Goal: Task Accomplishment & Management: Manage account settings

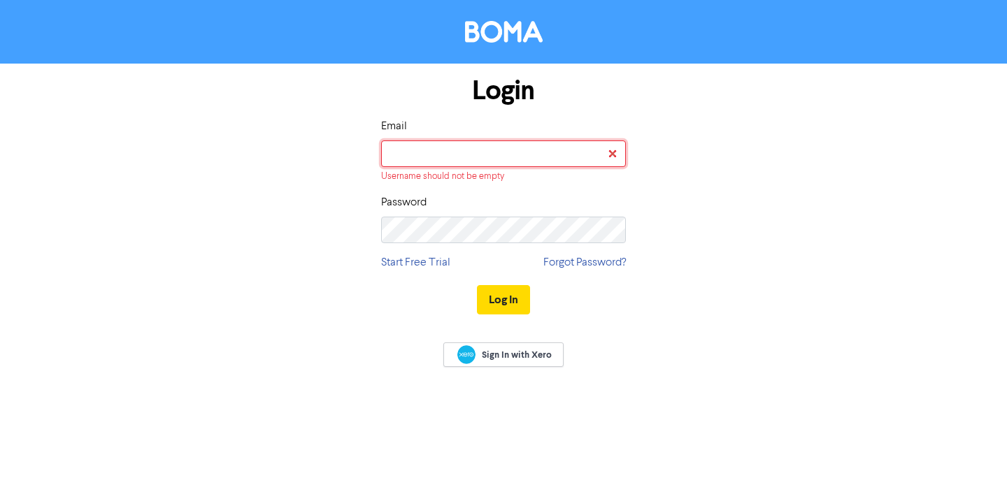
type input "[EMAIL_ADDRESS][DOMAIN_NAME]"
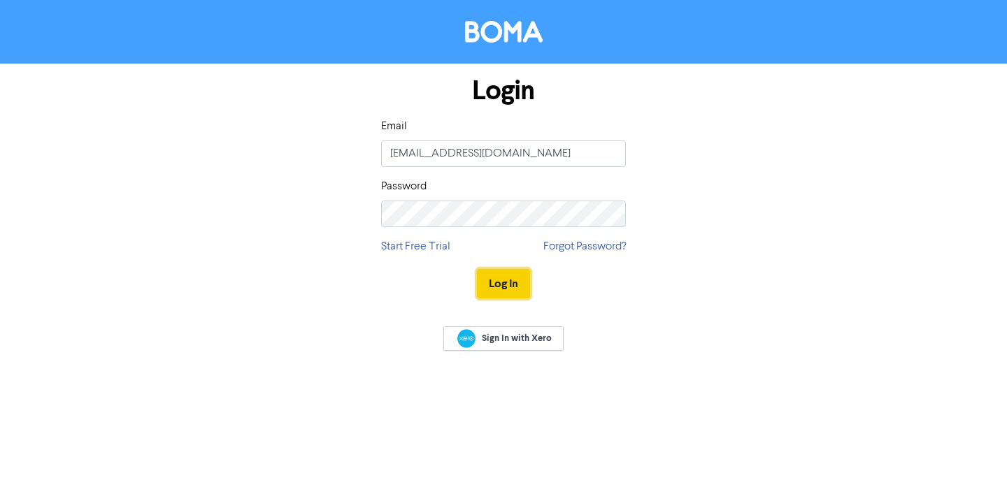
click at [513, 280] on button "Log In" at bounding box center [503, 283] width 53 height 29
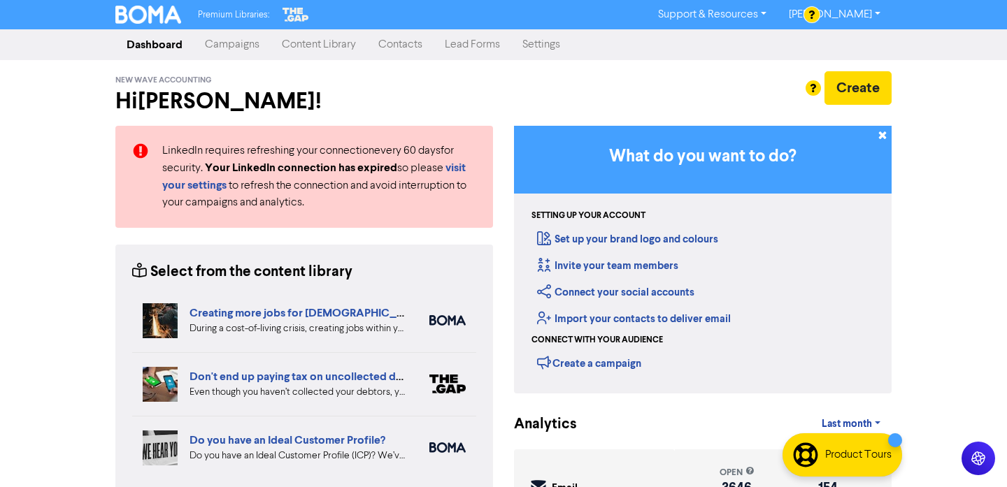
click at [250, 45] on link "Campaigns" at bounding box center [232, 45] width 77 height 28
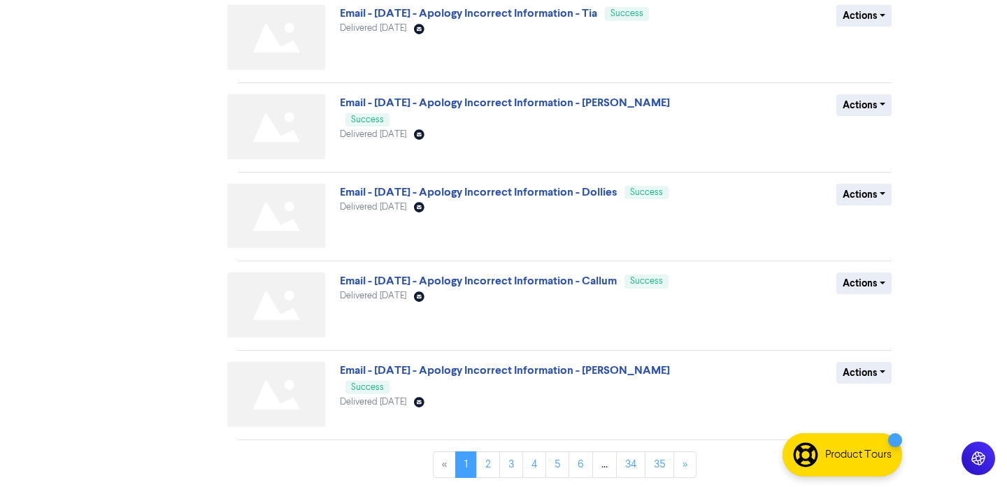
scroll to position [557, 0]
click at [538, 459] on link "4" at bounding box center [534, 463] width 24 height 27
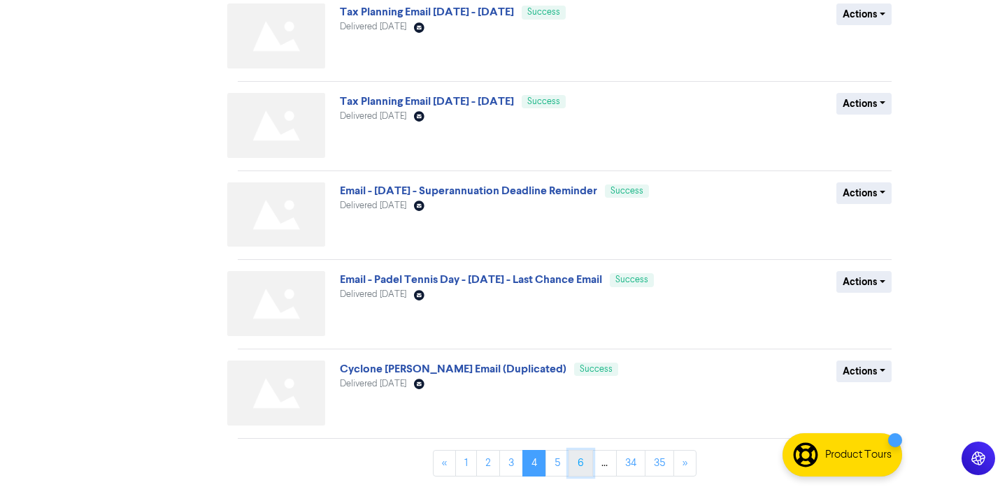
click at [582, 461] on link "6" at bounding box center [580, 463] width 24 height 27
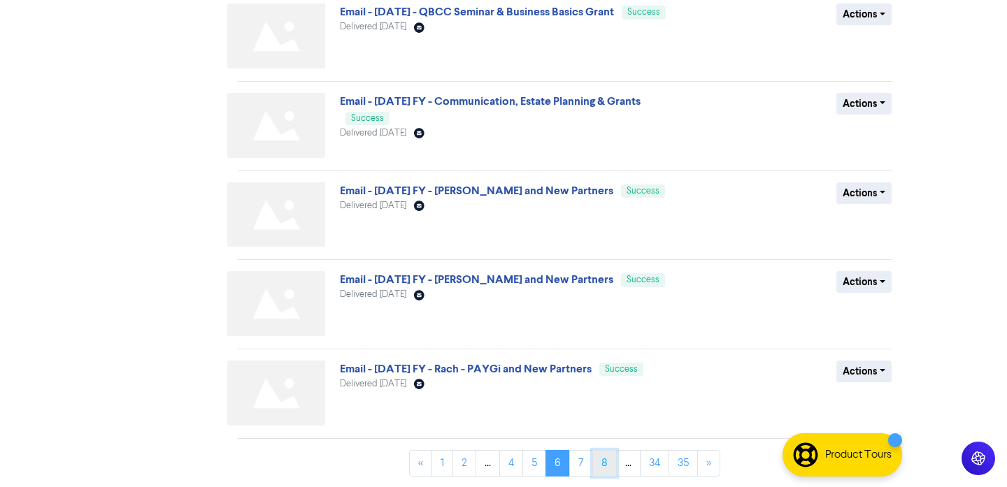
click at [602, 461] on link "8" at bounding box center [604, 463] width 24 height 27
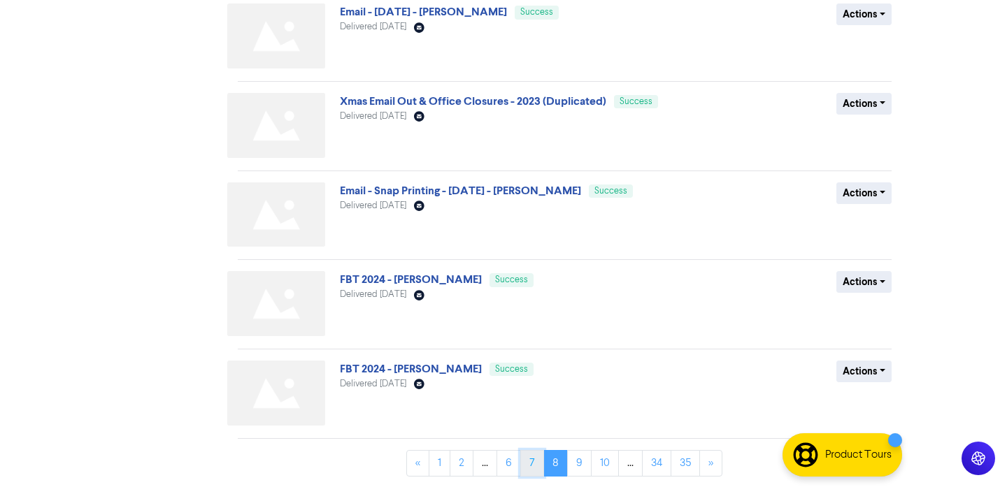
click at [537, 464] on link "7" at bounding box center [532, 463] width 24 height 27
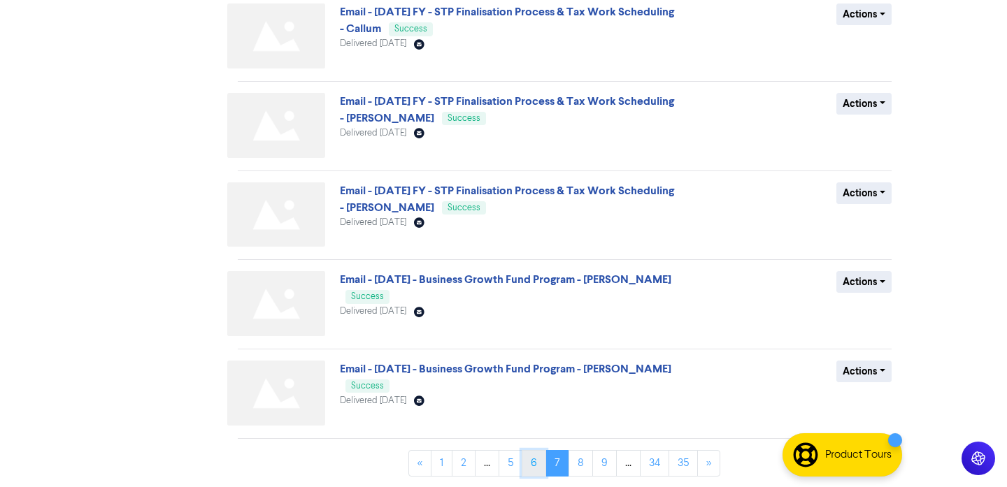
click at [528, 466] on link "6" at bounding box center [533, 463] width 24 height 27
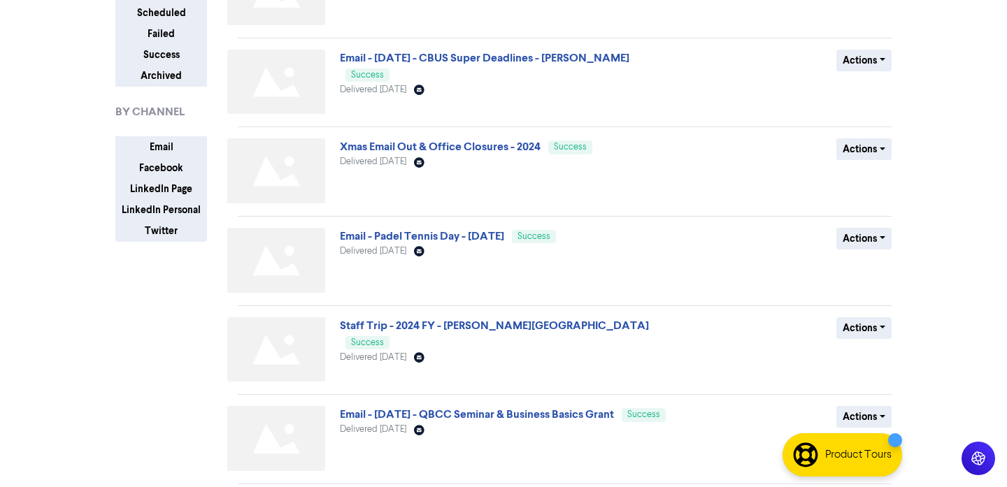
scroll to position [161, 0]
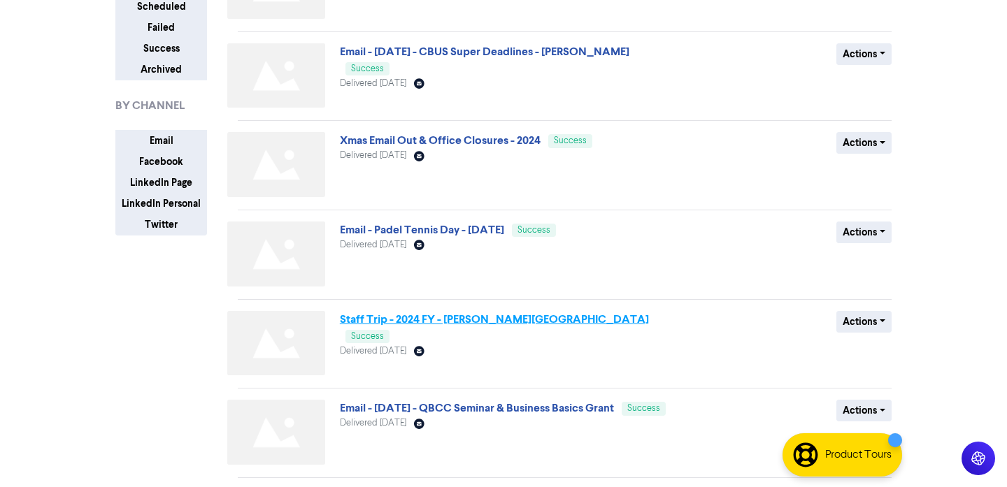
click at [485, 319] on link "Staff Trip - 2024 FY - [PERSON_NAME][GEOGRAPHIC_DATA]" at bounding box center [494, 319] width 309 height 14
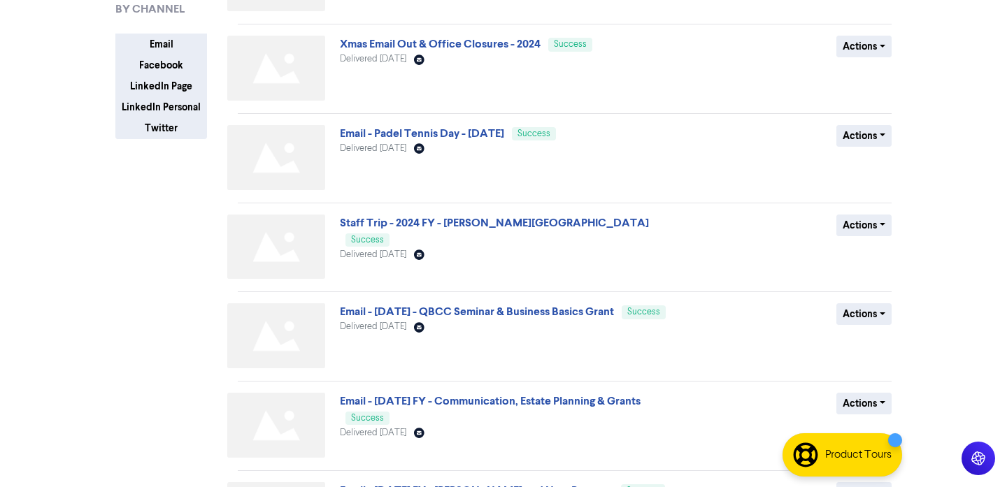
scroll to position [259, 0]
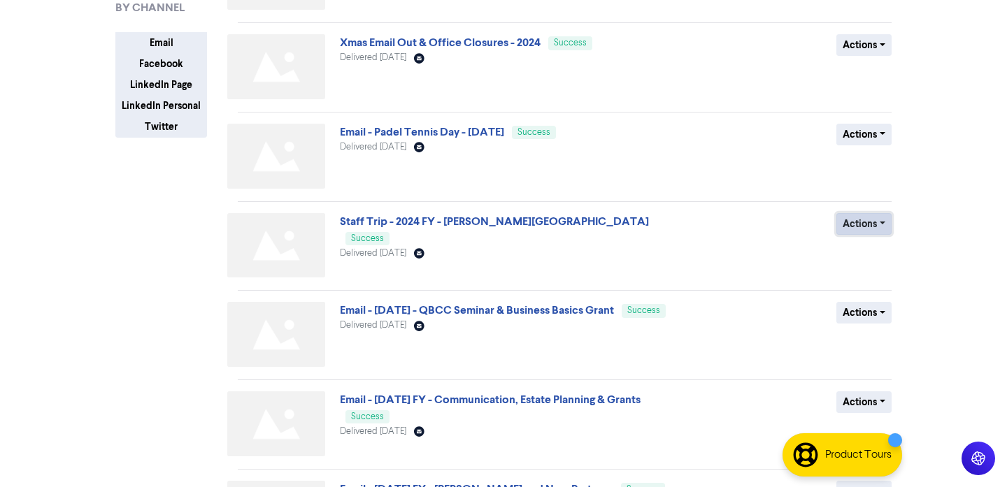
click at [849, 225] on button "Actions" at bounding box center [863, 224] width 55 height 22
click at [863, 254] on button "Duplicate" at bounding box center [892, 254] width 110 height 22
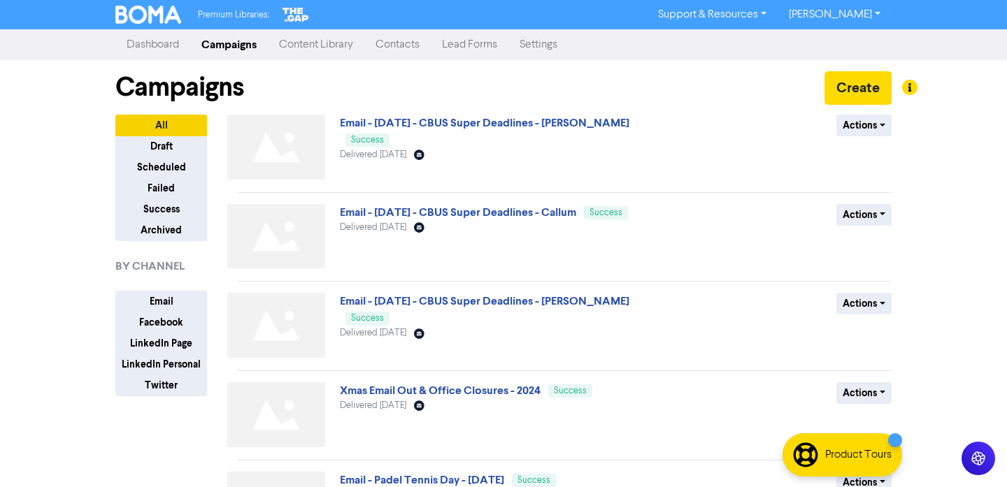
scroll to position [557, 0]
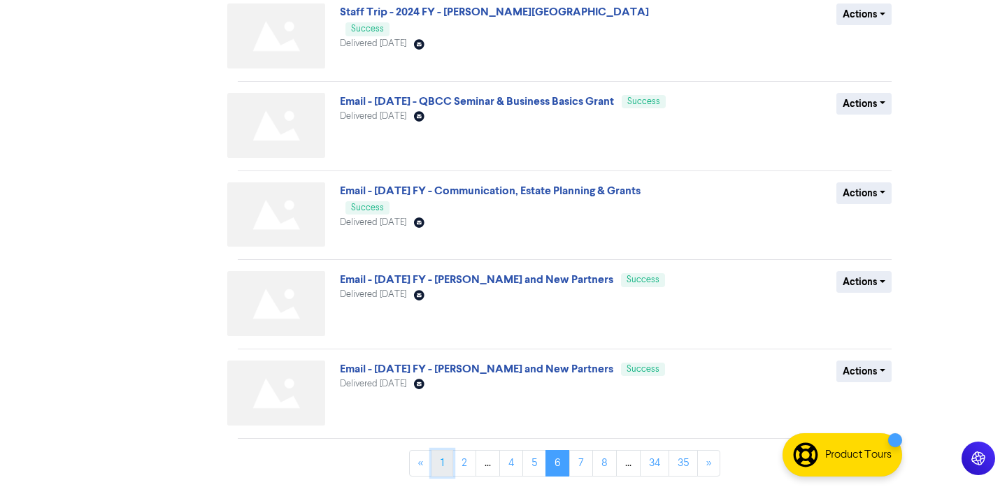
click at [439, 464] on link "1" at bounding box center [442, 463] width 22 height 27
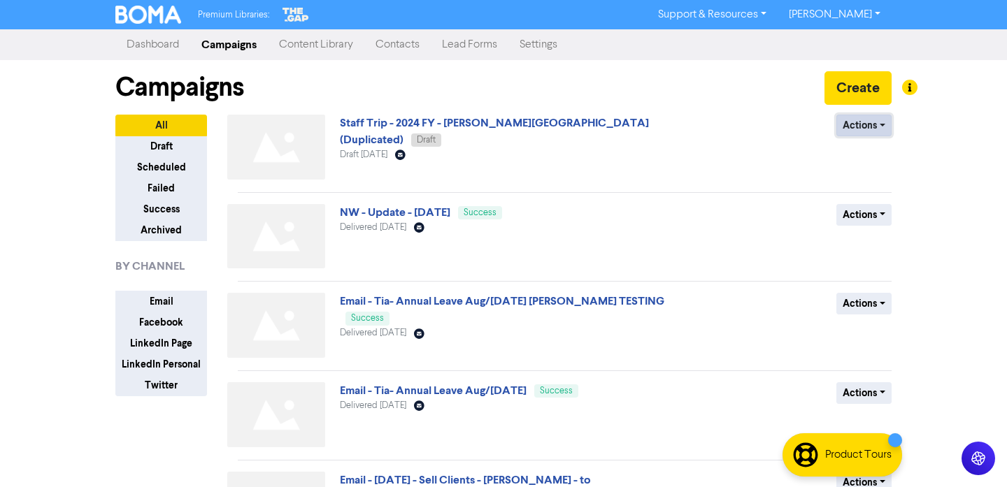
click at [879, 123] on button "Actions" at bounding box center [863, 126] width 55 height 22
click at [875, 199] on button "Rename" at bounding box center [892, 200] width 110 height 22
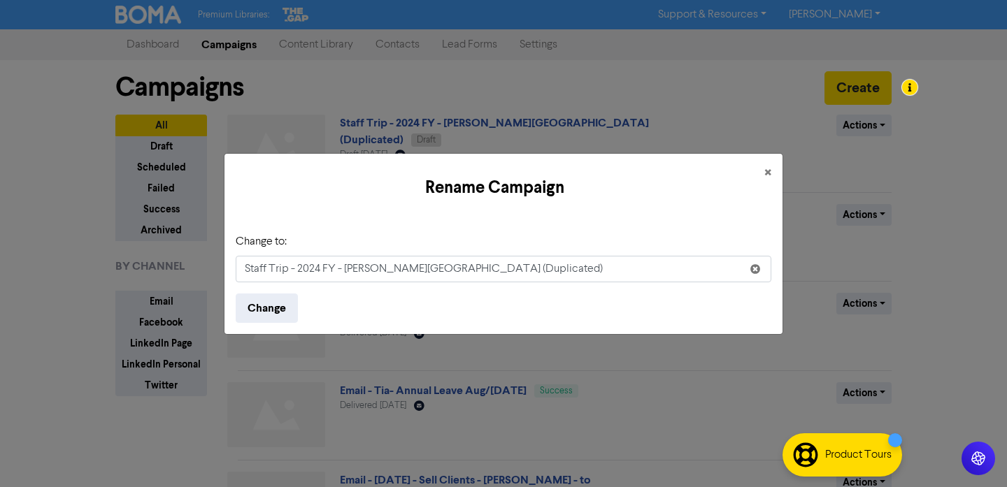
click at [319, 268] on input "Staff Trip - 2024 FY - [PERSON_NAME][GEOGRAPHIC_DATA] (Duplicated)" at bounding box center [503, 269] width 535 height 27
drag, startPoint x: 462, startPoint y: 272, endPoint x: 363, endPoint y: 270, distance: 99.3
click at [363, 270] on input "Staff Trip - 2025 FY - [PERSON_NAME][GEOGRAPHIC_DATA] (Duplicated)" at bounding box center [503, 269] width 535 height 27
drag, startPoint x: 352, startPoint y: 268, endPoint x: 458, endPoint y: 262, distance: 105.7
click at [459, 268] on input "Staff Trip - 2025 FY - [PERSON_NAME][GEOGRAPHIC_DATA] (Duplicated)" at bounding box center [503, 269] width 535 height 27
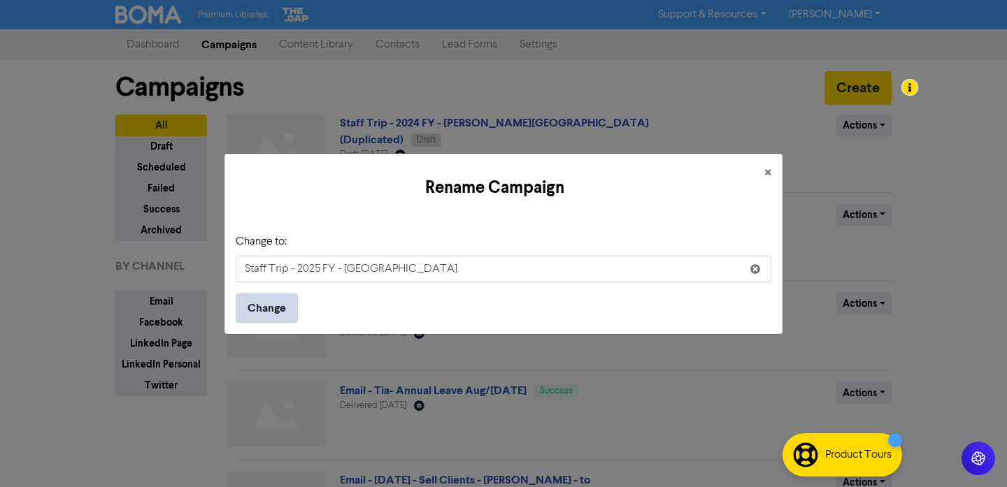
type input "Staff Trip - 2025 FY - [GEOGRAPHIC_DATA]"
click at [280, 314] on button "Change" at bounding box center [267, 308] width 62 height 29
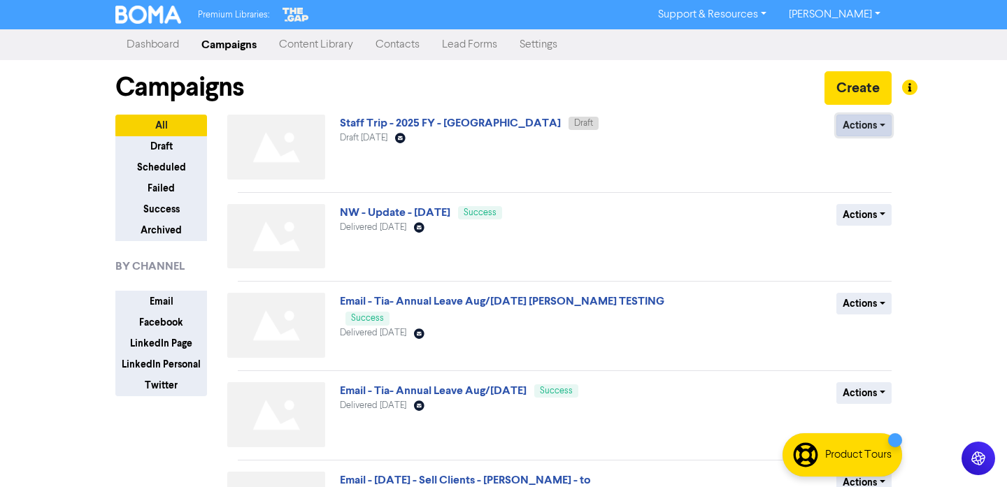
click at [858, 136] on button "Actions" at bounding box center [863, 126] width 55 height 22
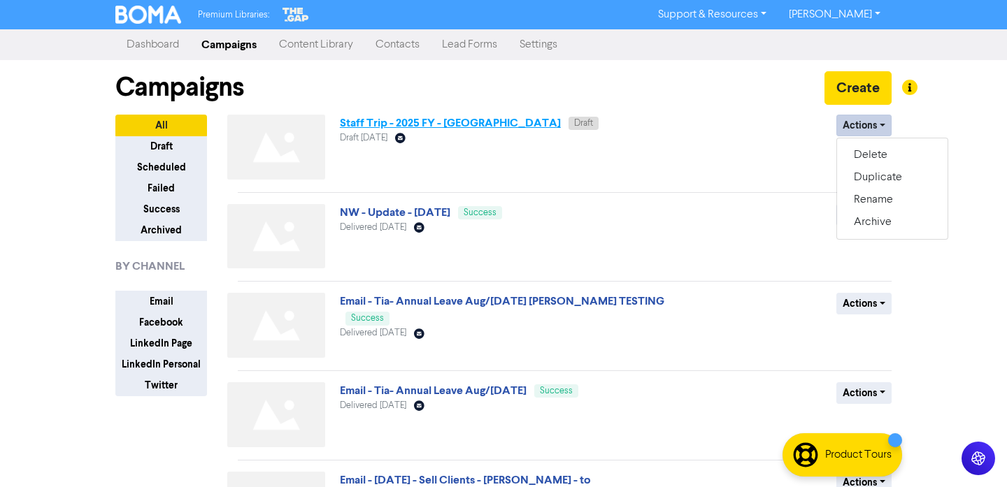
click at [425, 120] on link "Staff Trip - 2025 FY - [GEOGRAPHIC_DATA]" at bounding box center [450, 123] width 221 height 14
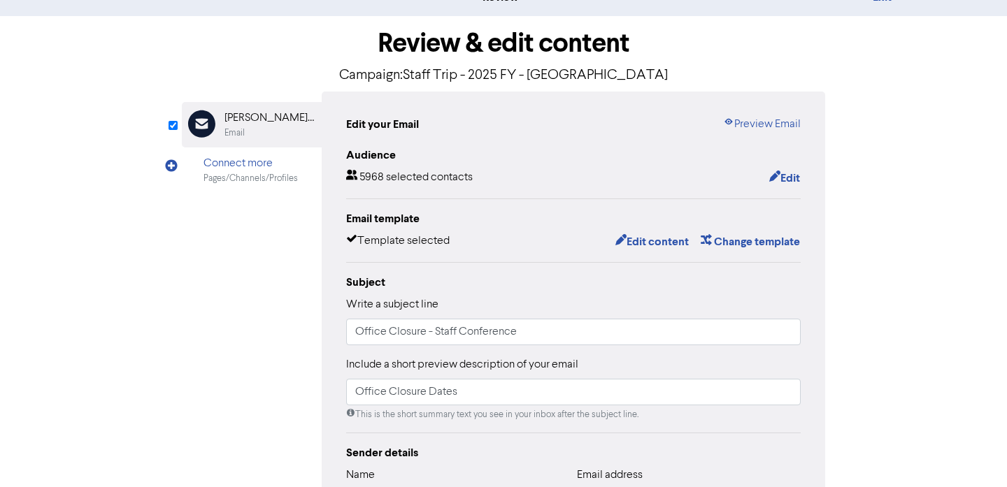
scroll to position [52, 0]
click at [784, 183] on button "Edit" at bounding box center [784, 177] width 32 height 18
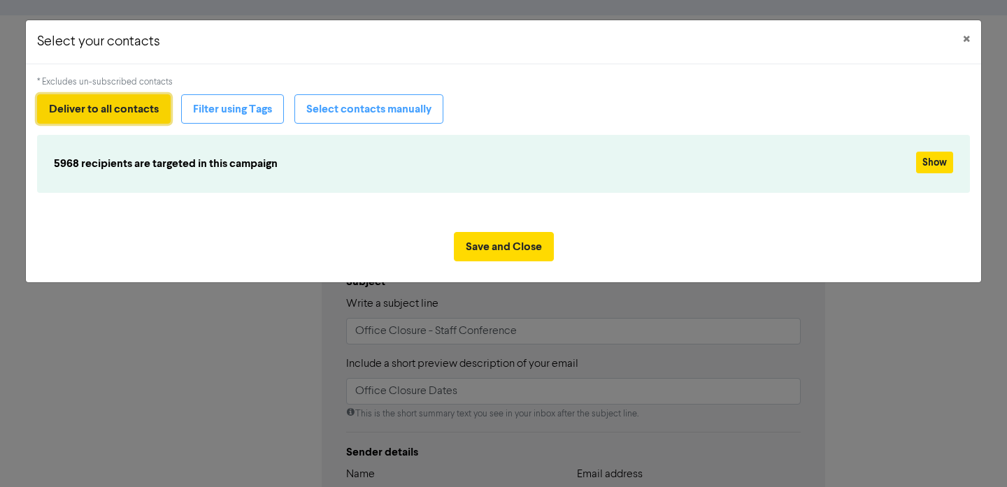
click at [150, 119] on button "Deliver to all contacts" at bounding box center [104, 108] width 134 height 29
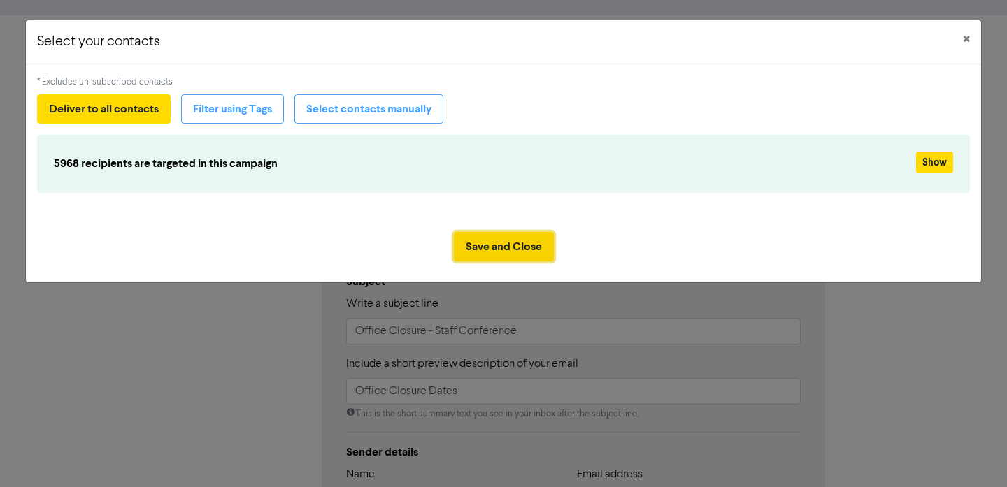
click at [482, 243] on button "Save and Close" at bounding box center [504, 246] width 100 height 29
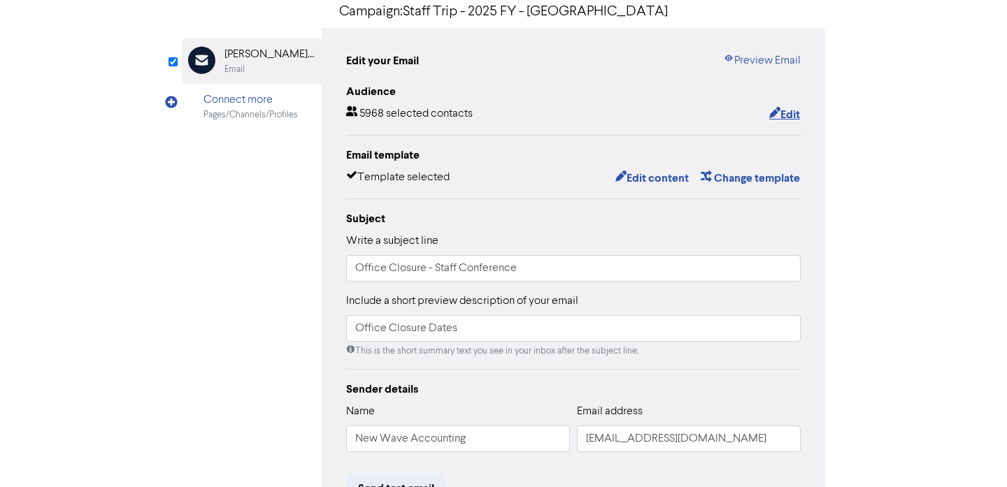
scroll to position [117, 0]
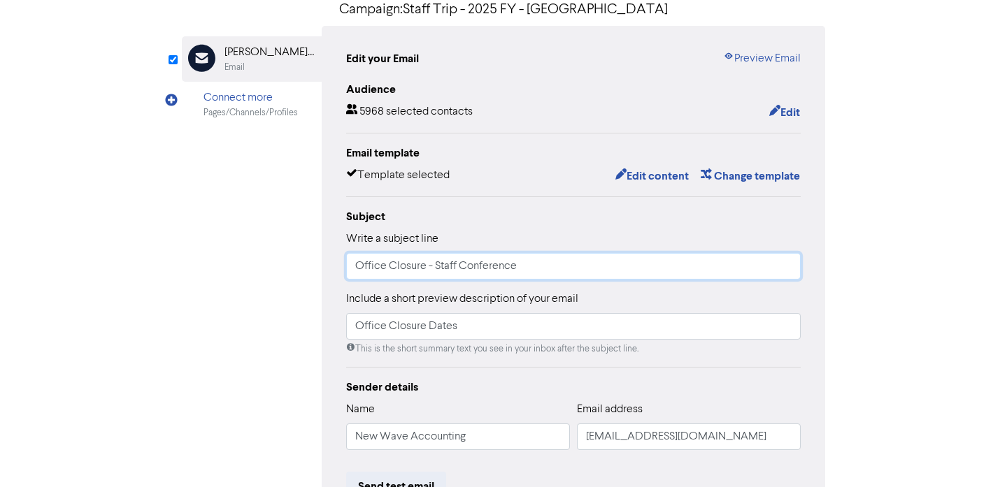
click at [356, 264] on input "Office Closure - Staff Conference" at bounding box center [573, 266] width 454 height 27
type input "New Wave Office Closure - Staff Conference"
click at [475, 320] on input "Office Closure Dates" at bounding box center [573, 326] width 454 height 27
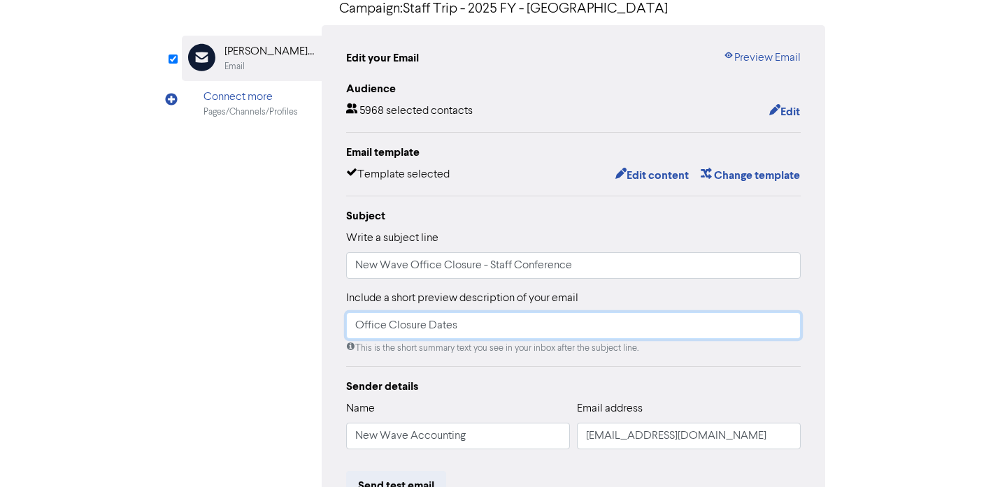
scroll to position [119, 0]
click at [649, 174] on button "Edit content" at bounding box center [651, 174] width 75 height 18
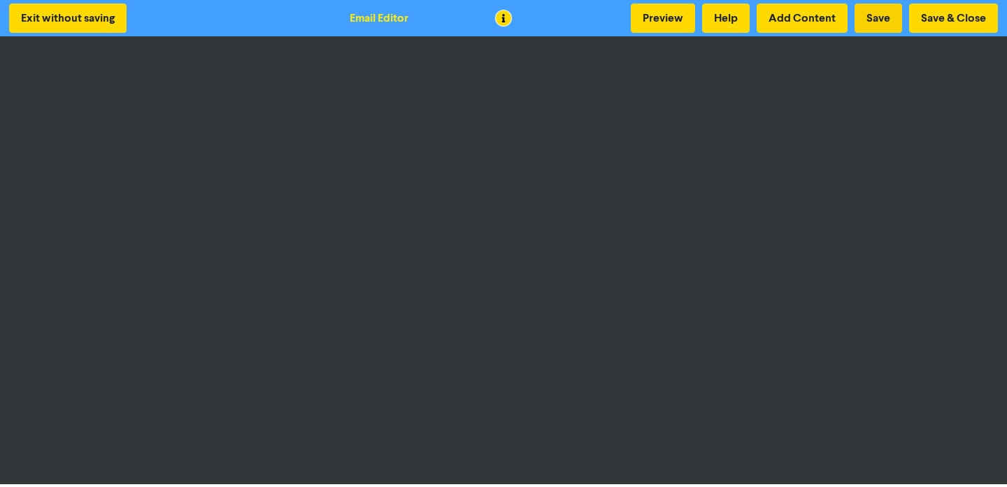
click at [871, 16] on button "Save" at bounding box center [878, 17] width 48 height 29
click at [951, 15] on button "Save & Close" at bounding box center [953, 17] width 89 height 29
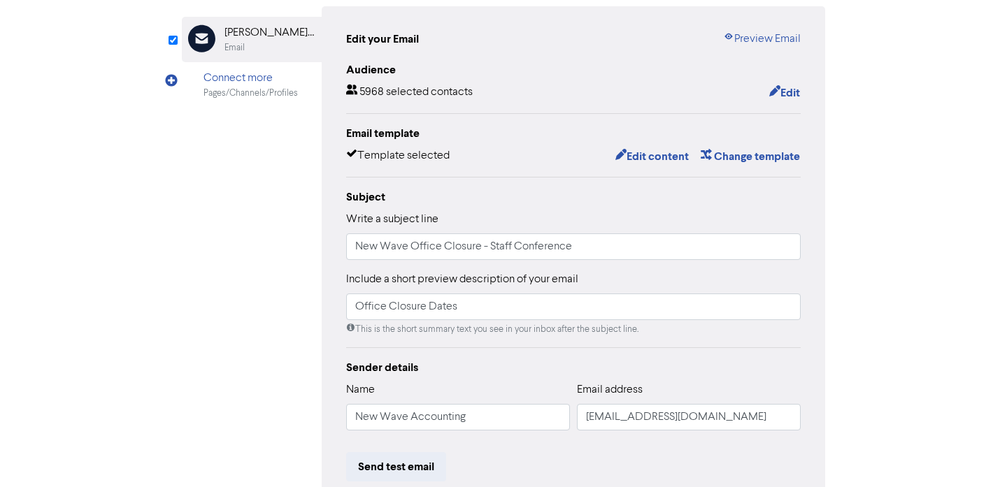
scroll to position [141, 0]
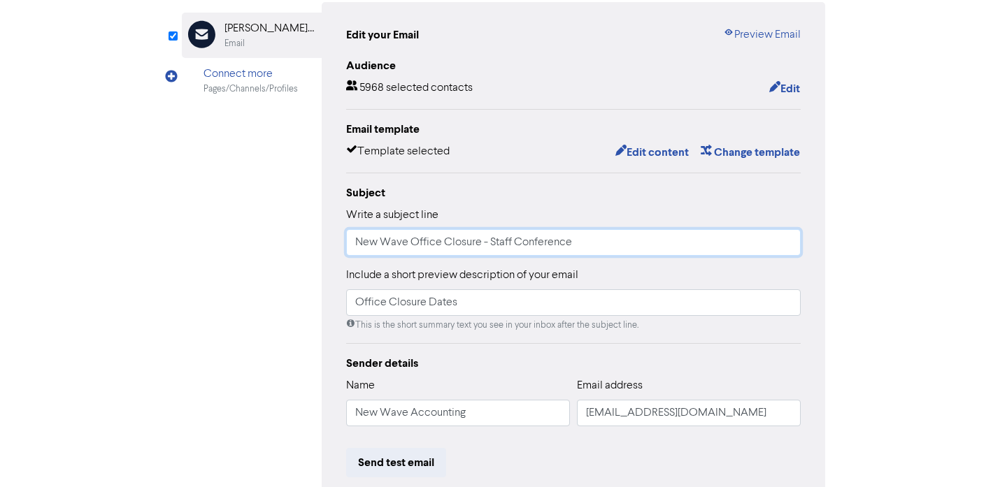
click at [490, 244] on input "New Wave Office Closure - Staff Conference" at bounding box center [573, 242] width 454 height 27
type input "New Wave Office Closure - Public Holiday + Staff Conference"
click at [470, 304] on input "Office Closure Dates" at bounding box center [573, 302] width 454 height 27
click at [501, 346] on div "Audience 5968 selected contacts Edit Email template Template selected Edit cont…" at bounding box center [573, 314] width 454 height 515
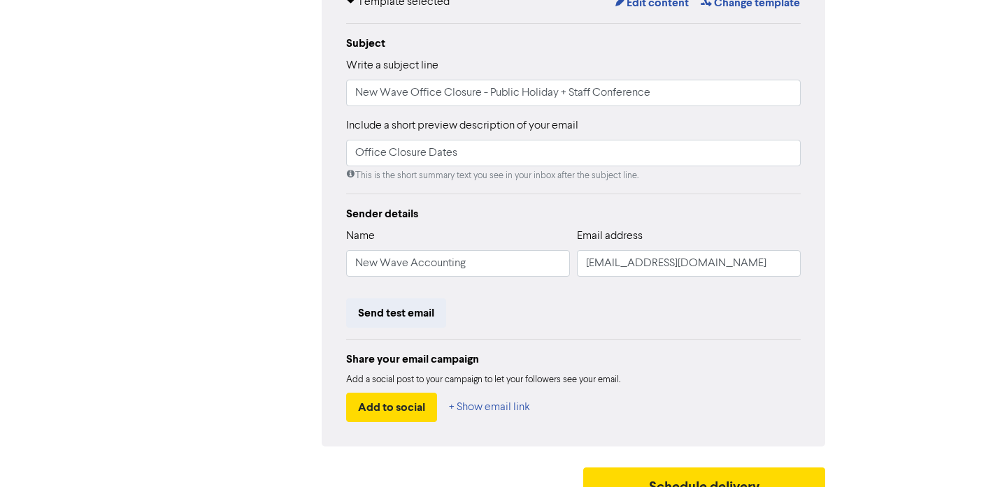
scroll to position [312, 0]
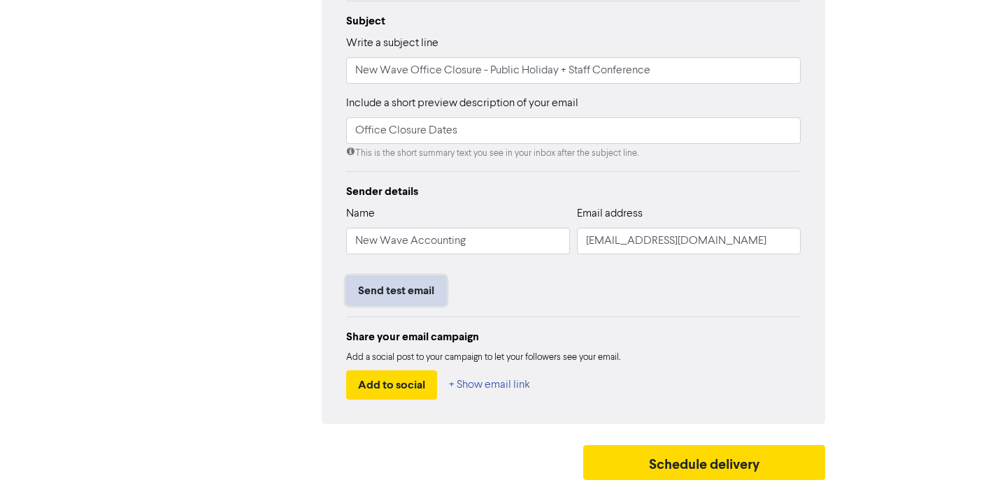
click at [419, 298] on button "Send test email" at bounding box center [396, 290] width 100 height 29
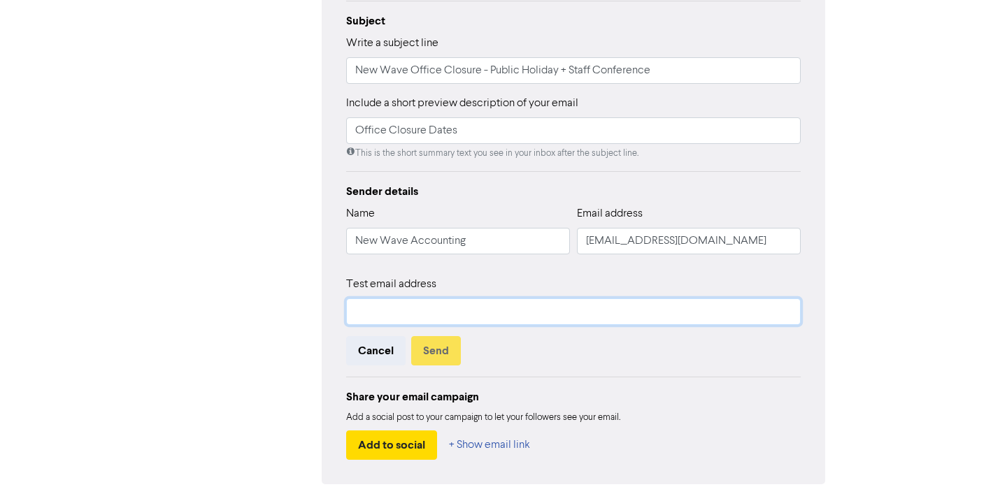
click at [415, 315] on input "text" at bounding box center [573, 311] width 454 height 27
type input "[PERSON_NAME][EMAIL_ADDRESS][DOMAIN_NAME]"
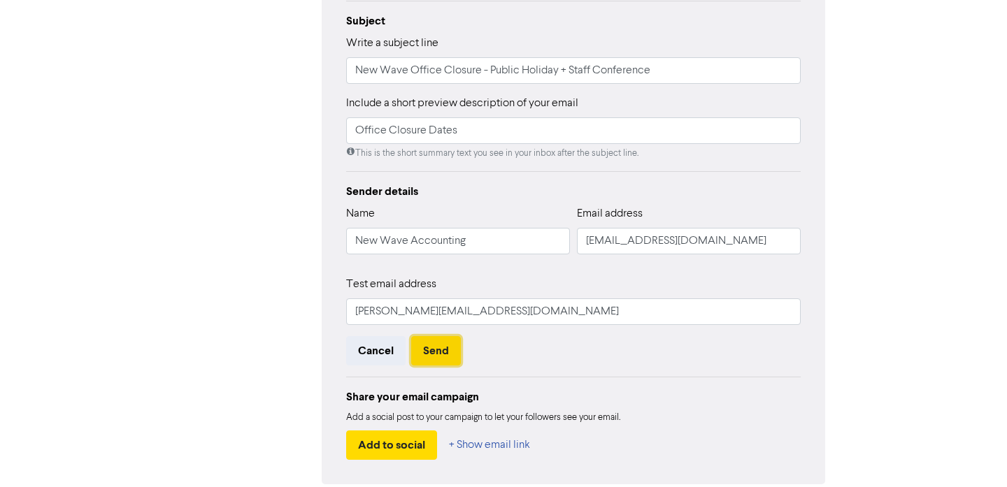
click at [440, 350] on button "Send" at bounding box center [436, 350] width 50 height 29
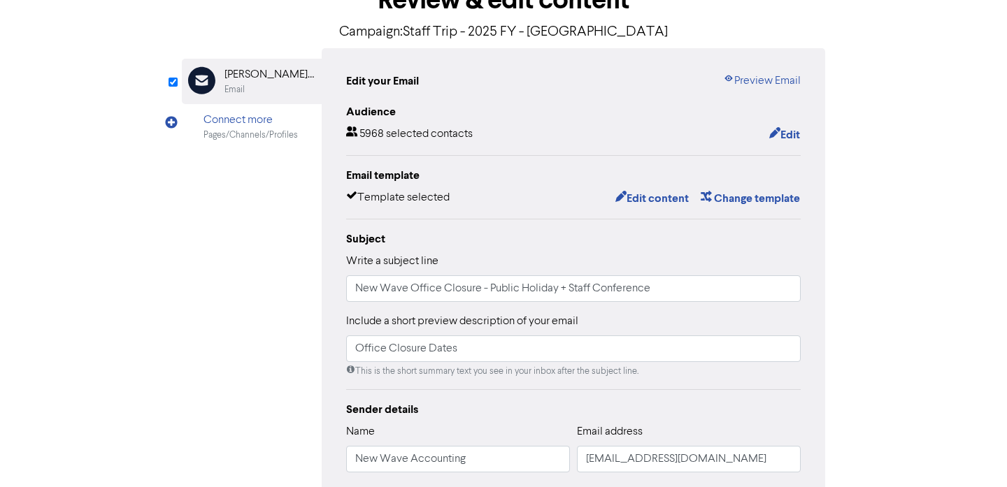
scroll to position [0, 0]
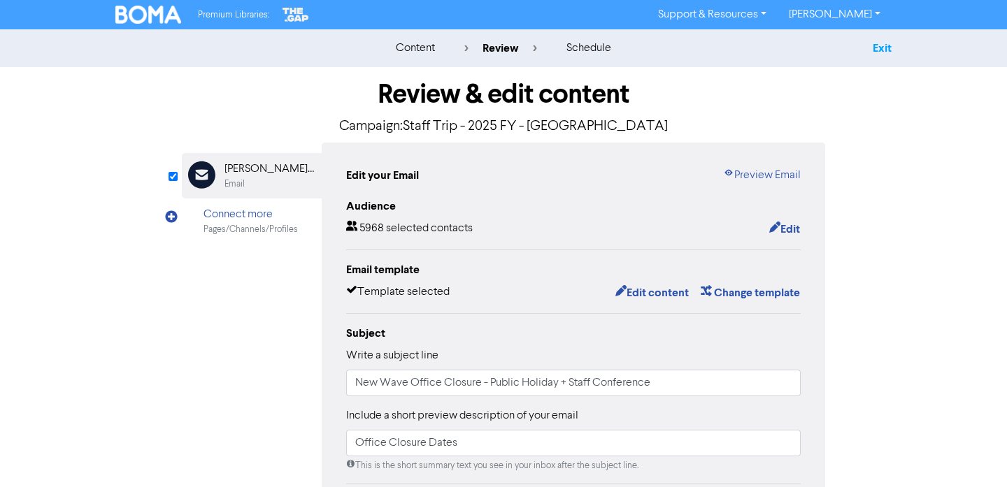
click at [879, 50] on link "Exit" at bounding box center [881, 48] width 19 height 14
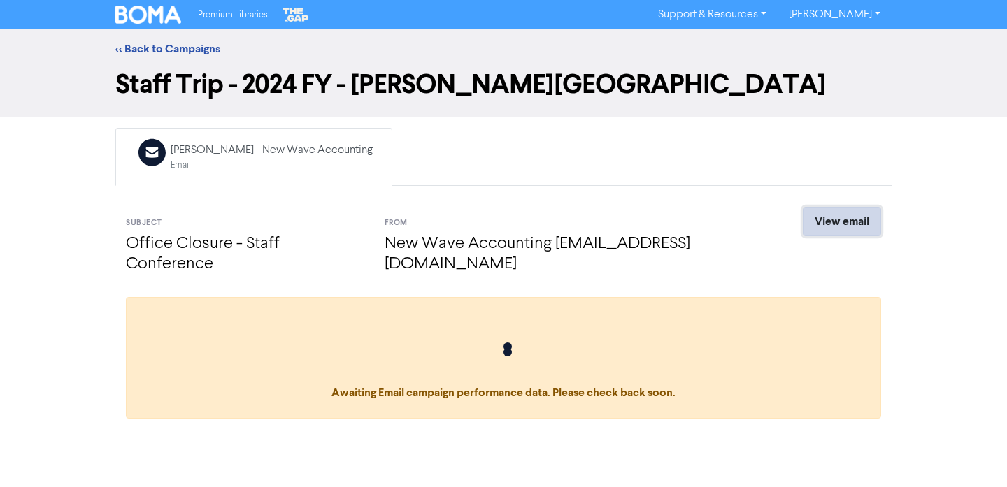
click at [835, 229] on link "View email" at bounding box center [842, 221] width 78 height 29
